Goal: Task Accomplishment & Management: Manage account settings

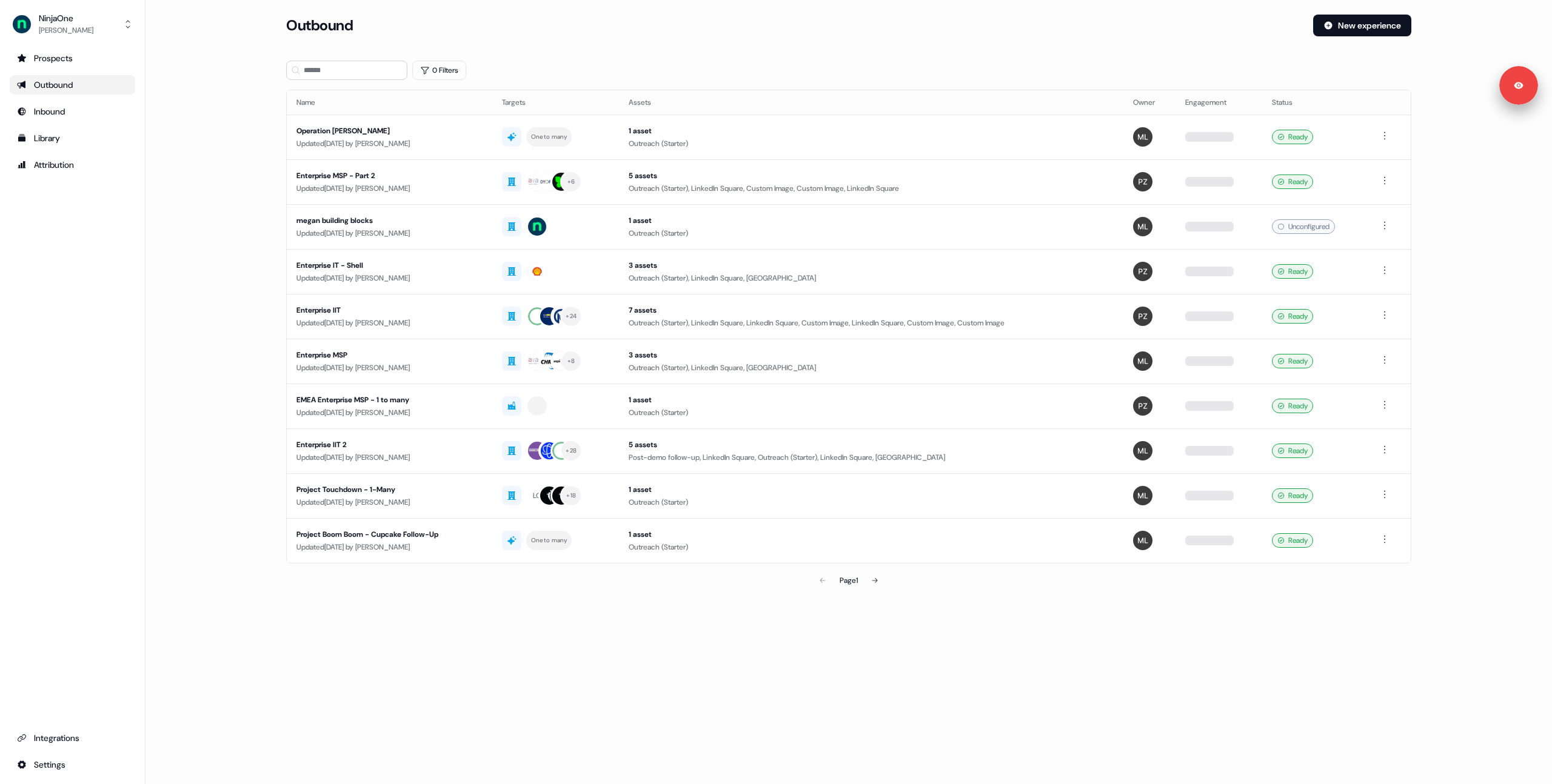
click at [56, 86] on div "Outbound" at bounding box center [72, 85] width 111 height 12
click at [51, 107] on div "Inbound" at bounding box center [72, 111] width 111 height 12
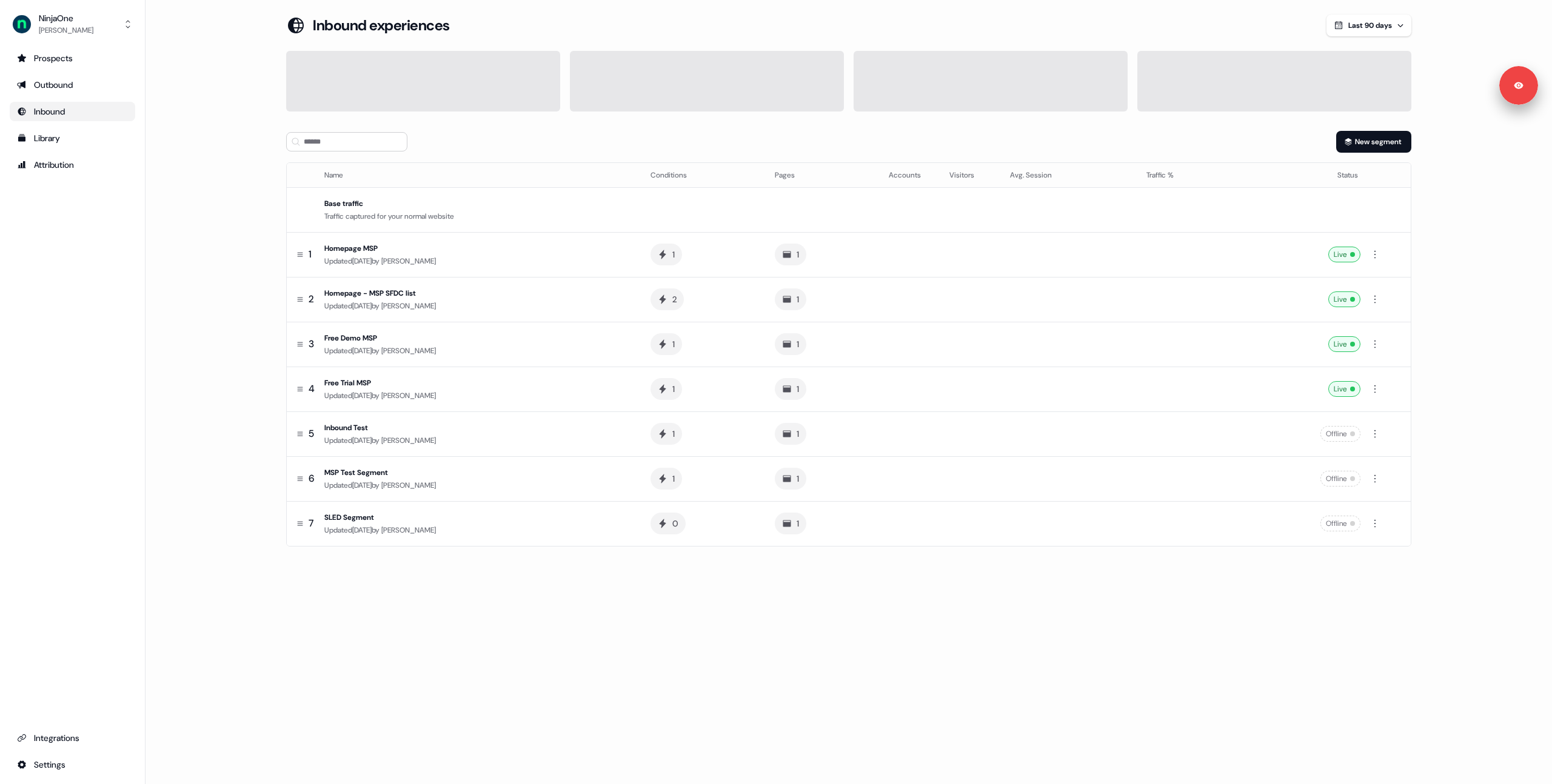
drag, startPoint x: 218, startPoint y: 140, endPoint x: 283, endPoint y: 269, distance: 144.5
click at [218, 140] on main "Loading... Inbound experiences Last 90 days New segment Name Conditions Pages A…" at bounding box center [849, 298] width 1407 height 566
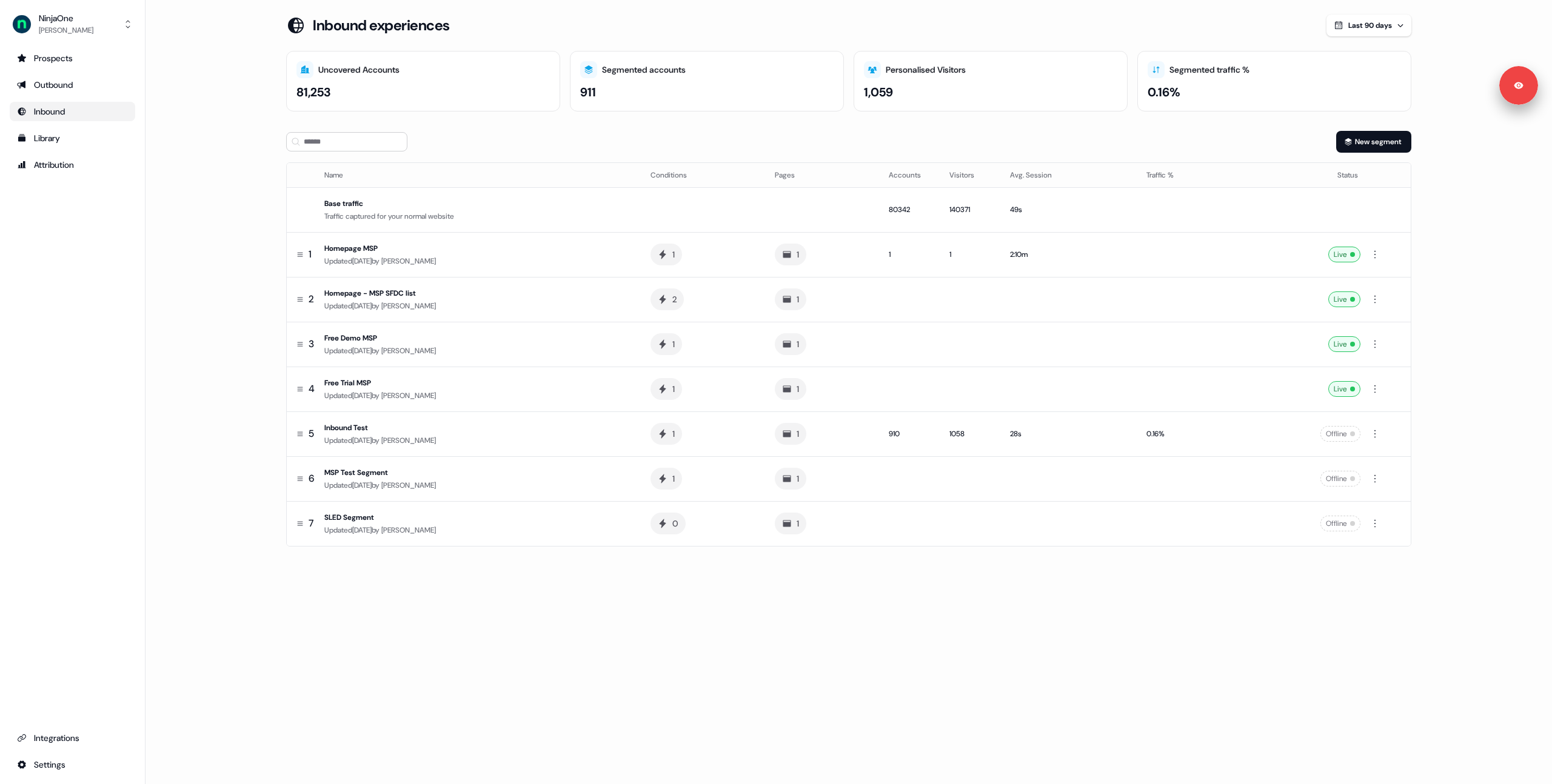
click at [228, 310] on main "Loading... Inbound experiences Last 90 days Uncovered Accounts 81,253 Segmented…" at bounding box center [849, 298] width 1407 height 566
click at [228, 108] on main "Loading... Inbound experiences Last 90 days Uncovered Accounts 81,258 Segmented…" at bounding box center [849, 298] width 1407 height 566
click at [82, 23] on button "NinjaOne [PERSON_NAME]" at bounding box center [72, 23] width 126 height 29
click at [77, 108] on div "Logout" at bounding box center [73, 100] width 116 height 21
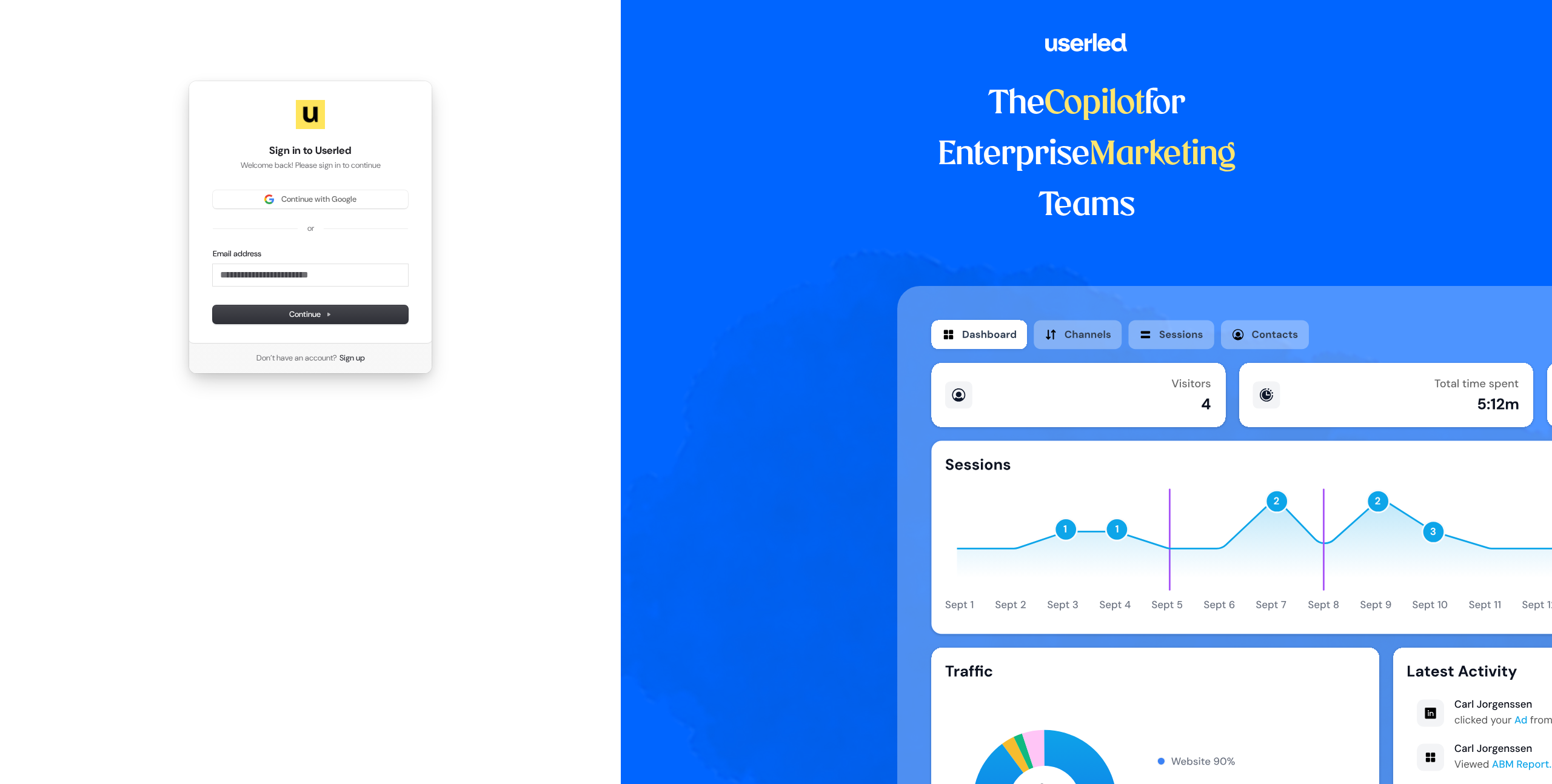
click at [315, 222] on div "Continue with Google or Email address Continue" at bounding box center [310, 256] width 196 height 133
click at [315, 212] on div "Continue with Google or Email address Continue" at bounding box center [310, 256] width 196 height 133
click at [325, 208] on button "Continue with Google" at bounding box center [310, 199] width 196 height 19
